Goal: Obtain resource: Obtain resource

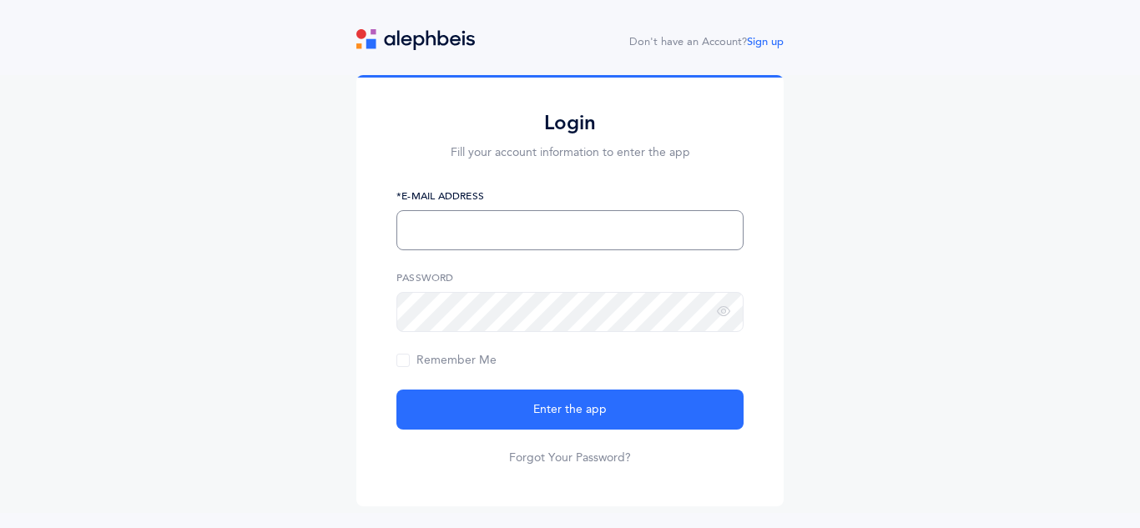
click at [490, 236] on input "text" at bounding box center [570, 230] width 347 height 40
type input "[EMAIL_ADDRESS][DOMAIN_NAME]"
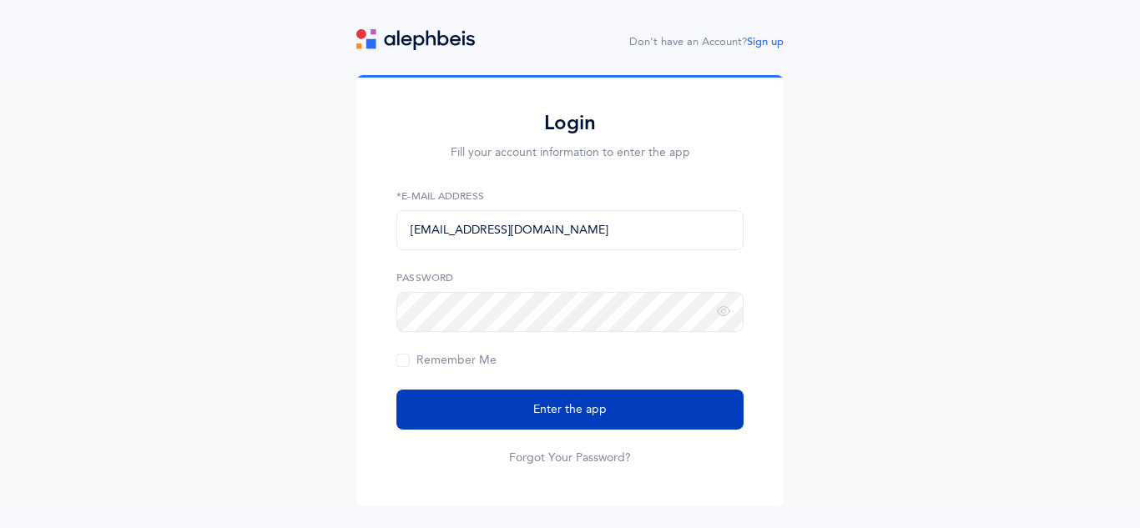
click at [563, 409] on span "Enter the app" at bounding box center [569, 411] width 73 height 18
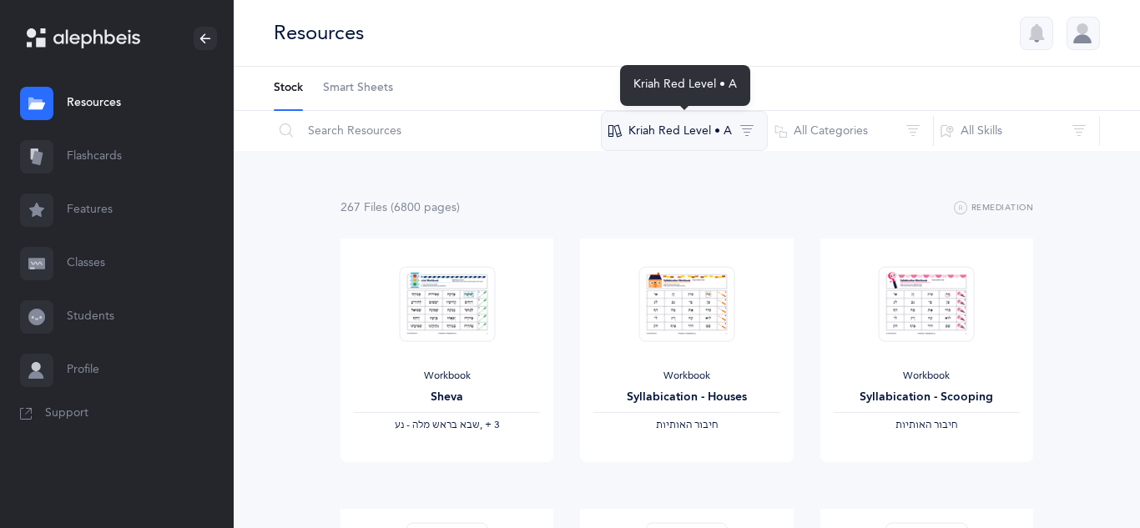
click at [689, 131] on button "Kriah Red Level • A" at bounding box center [684, 131] width 167 height 40
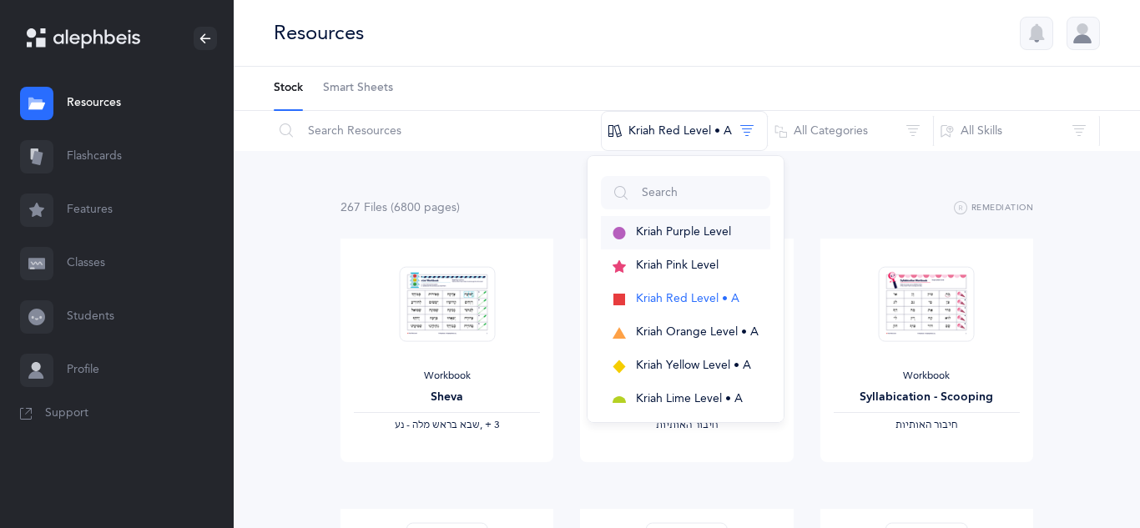
click at [684, 230] on span "Kriah Purple Level" at bounding box center [683, 231] width 95 height 13
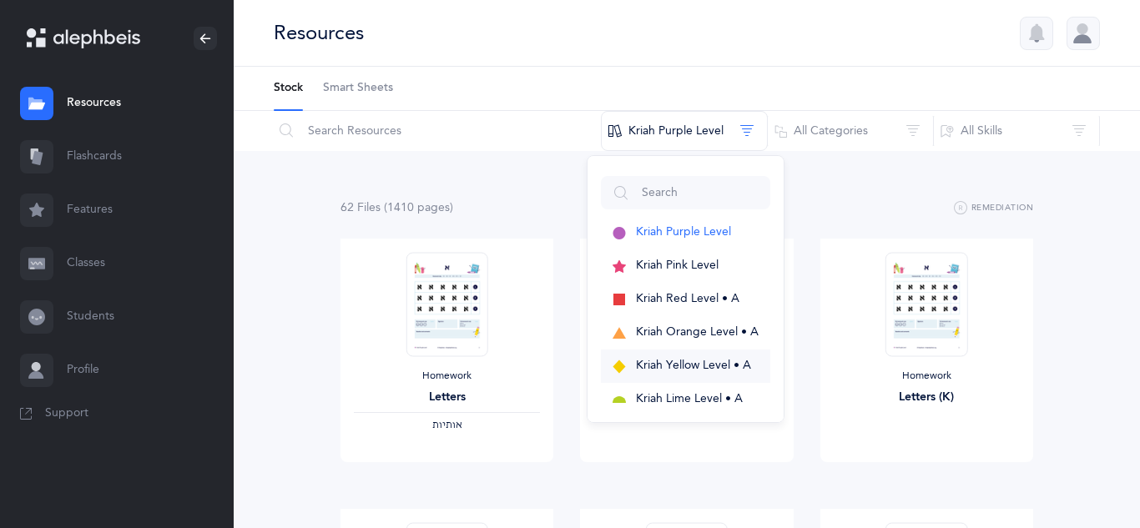
click at [689, 372] on button "Kriah Yellow Level • A" at bounding box center [685, 366] width 169 height 33
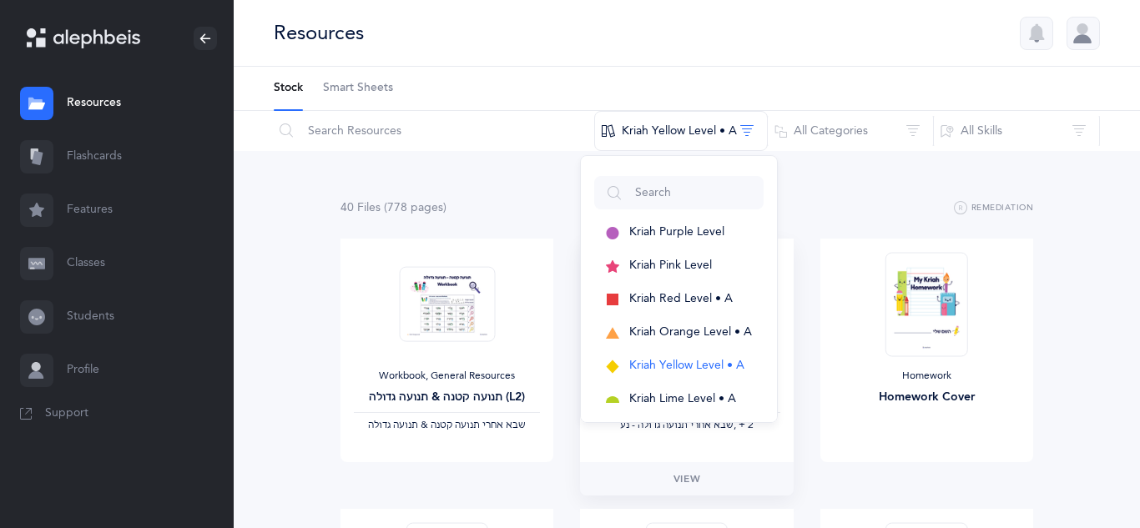
click at [651, 452] on div "Workbook, General Resources תנועה גדולה-תנועה קטנה (L1) ‫שבא אחרי תנועה גדולה -…" at bounding box center [686, 351] width 213 height 224
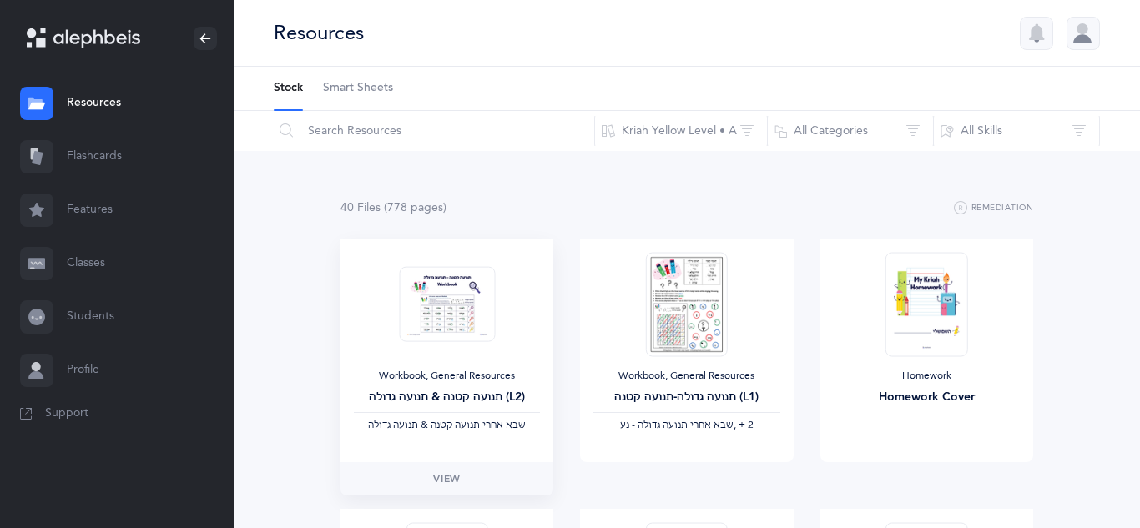
click at [474, 365] on div "Workbook, General Resources תנועה קטנה & תנועה גדולה (L2) ‫שבא אחרי תנועה קטנה …" at bounding box center [447, 351] width 213 height 224
click at [443, 472] on span "View" at bounding box center [446, 479] width 27 height 15
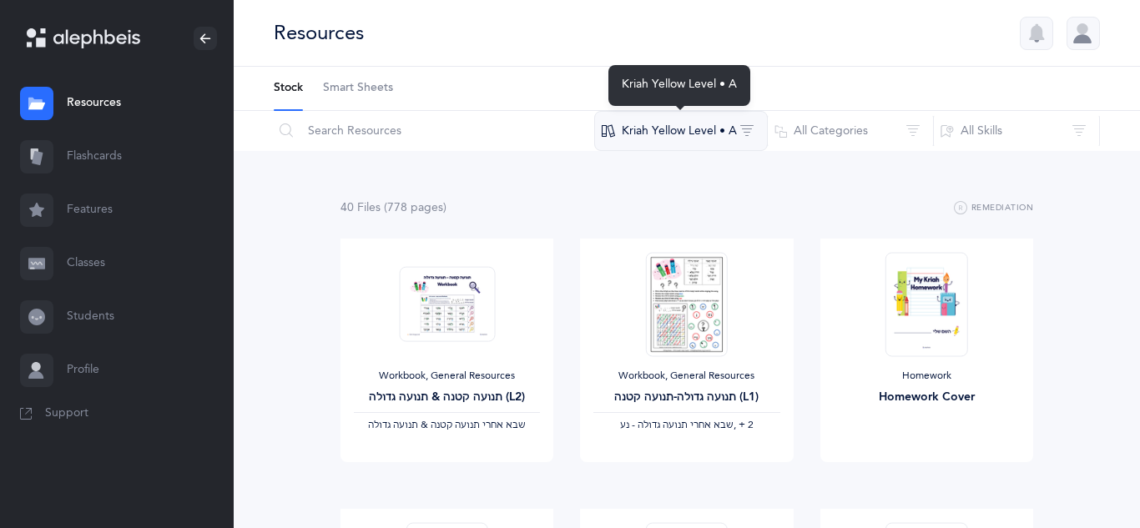
click at [722, 134] on button "Kriah Yellow Level • A" at bounding box center [681, 131] width 174 height 40
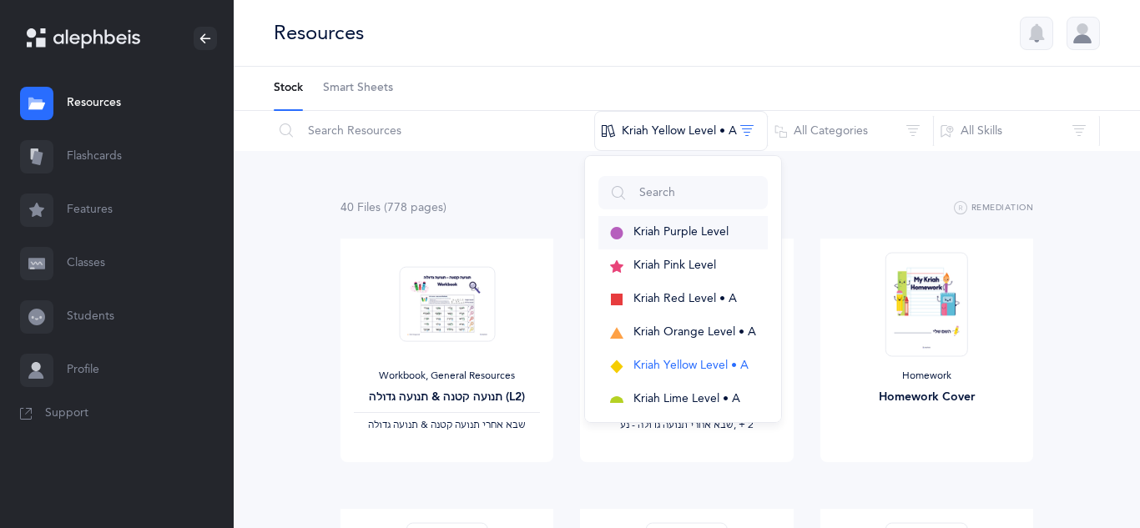
click at [710, 229] on span "Kriah Purple Level" at bounding box center [681, 231] width 95 height 13
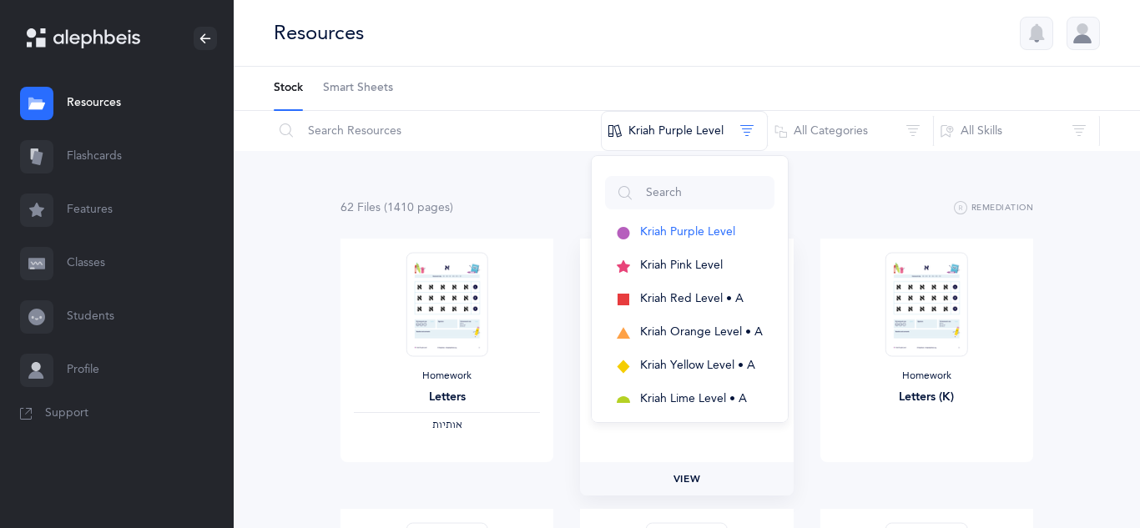
click at [581, 464] on link "View" at bounding box center [686, 478] width 213 height 33
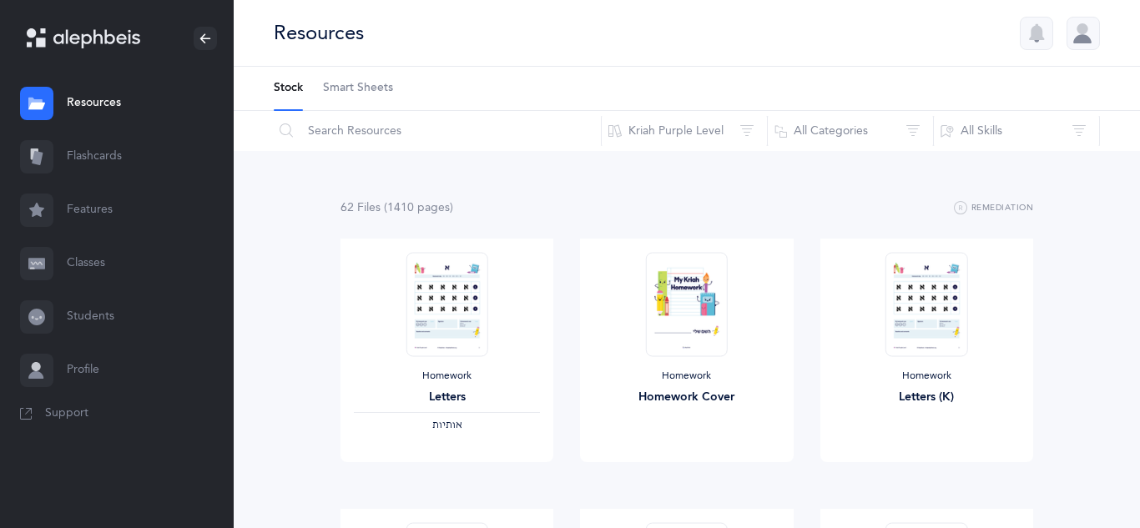
drag, startPoint x: 800, startPoint y: 520, endPoint x: 816, endPoint y: 394, distance: 127.1
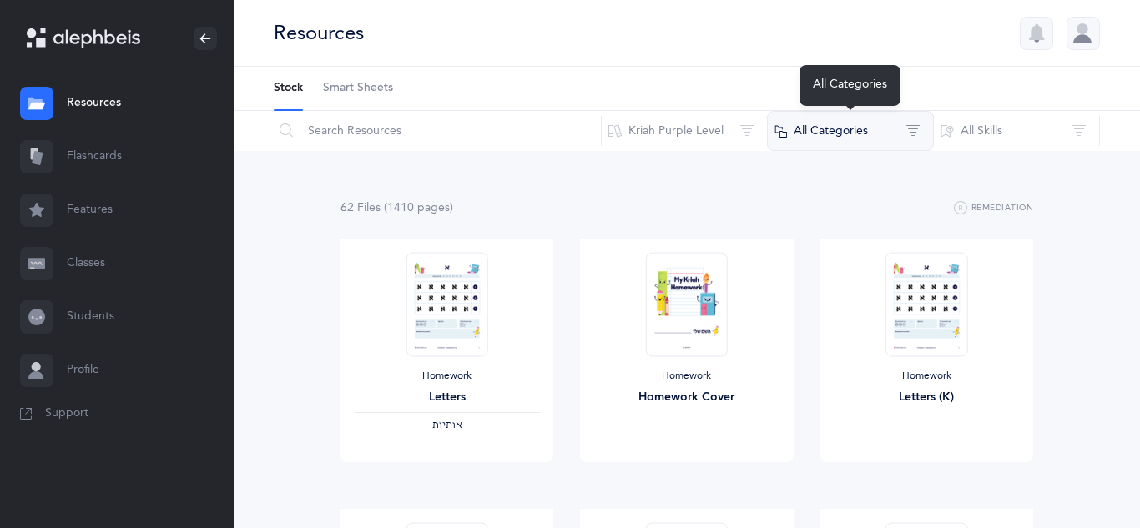
click at [894, 129] on button "All Categories" at bounding box center [850, 131] width 167 height 40
